Goal: Navigation & Orientation: Find specific page/section

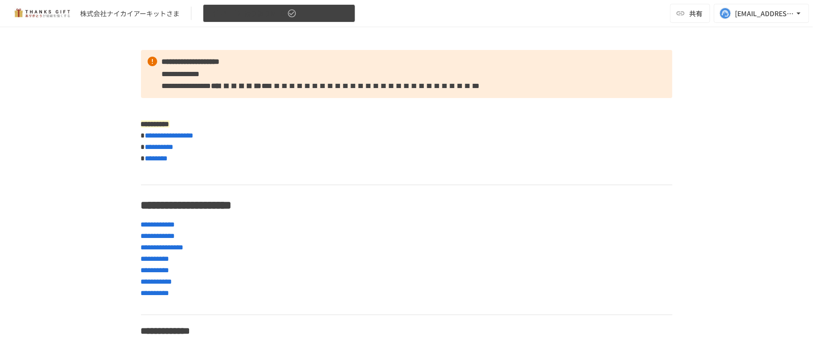
click at [249, 17] on span "【2025年5月28日】振り返りMTG" at bounding box center [247, 14] width 76 height 12
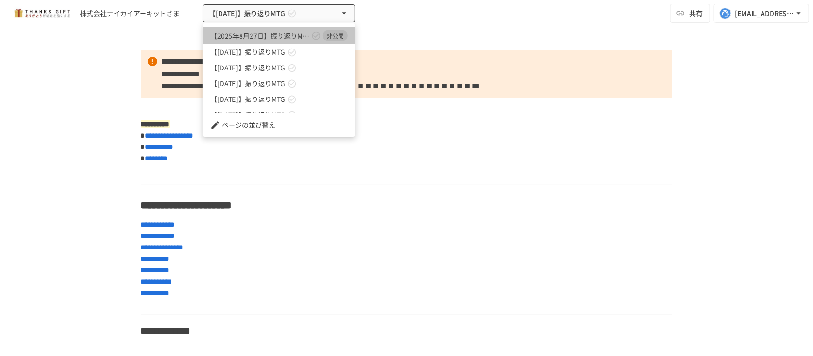
click at [253, 35] on span "【2025年8月27日】振り返りMTG" at bounding box center [259, 36] width 99 height 10
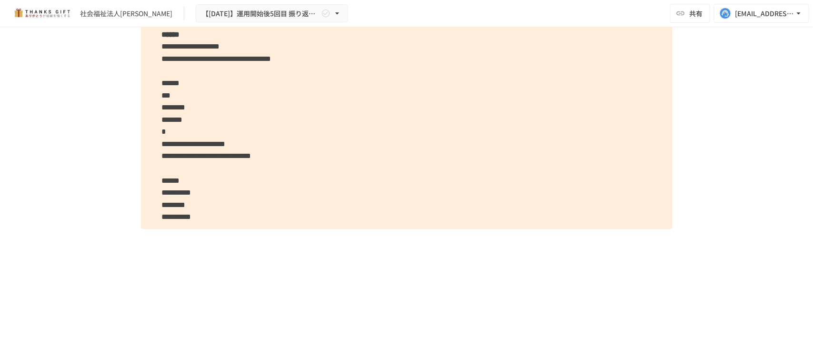
scroll to position [3006, 0]
